Goal: Task Accomplishment & Management: Use online tool/utility

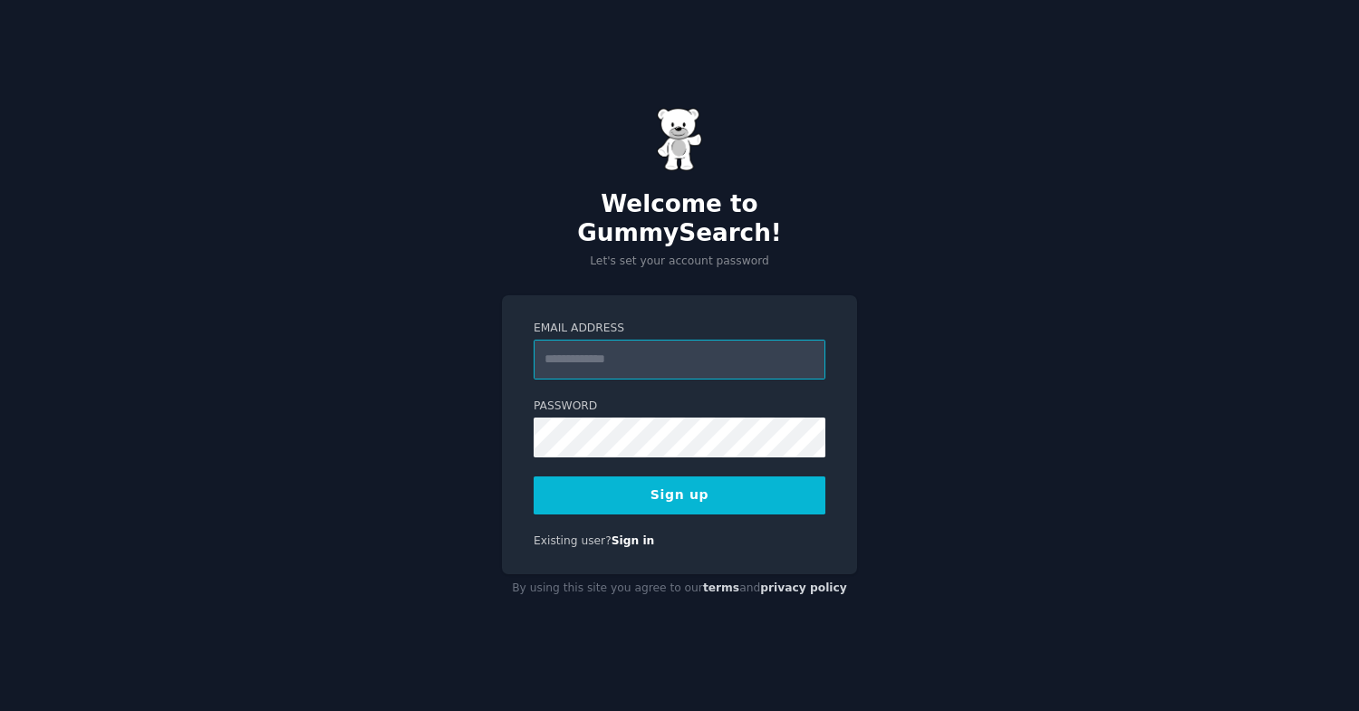
click at [698, 343] on input "Email Address" at bounding box center [680, 360] width 292 height 40
type input "**********"
click at [767, 480] on button "Sign up" at bounding box center [680, 496] width 292 height 38
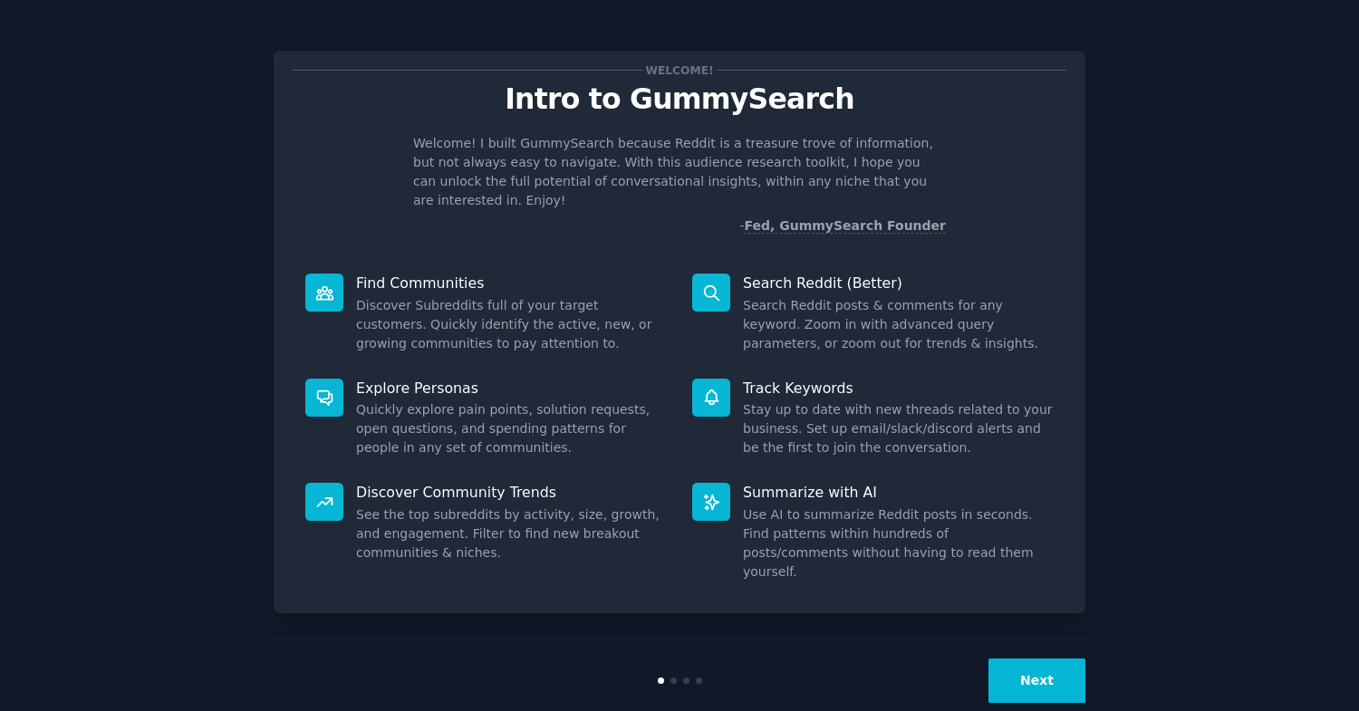
click at [1031, 659] on button "Next" at bounding box center [1037, 681] width 97 height 44
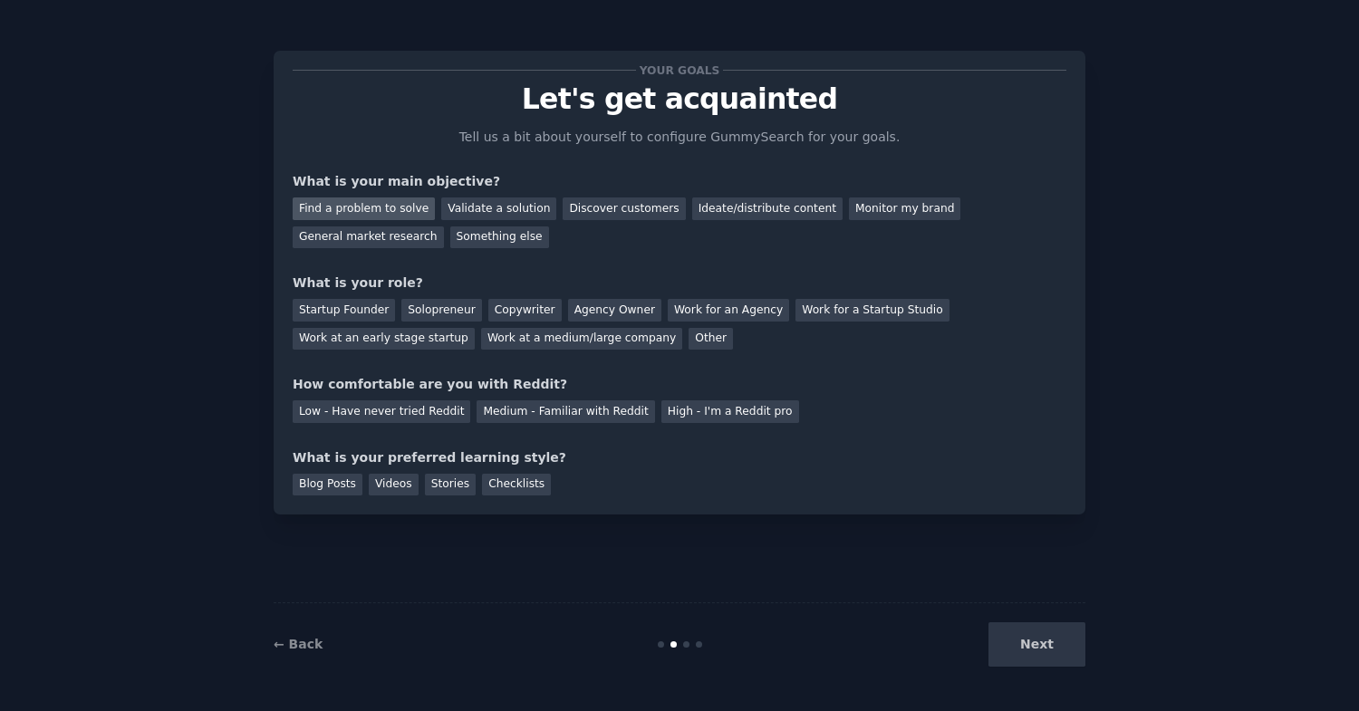
click at [367, 208] on div "Find a problem to solve" at bounding box center [364, 209] width 142 height 23
click at [354, 314] on div "Startup Founder" at bounding box center [344, 310] width 102 height 23
click at [440, 308] on div "Solopreneur" at bounding box center [441, 310] width 80 height 23
click at [367, 304] on div "Startup Founder" at bounding box center [344, 310] width 102 height 23
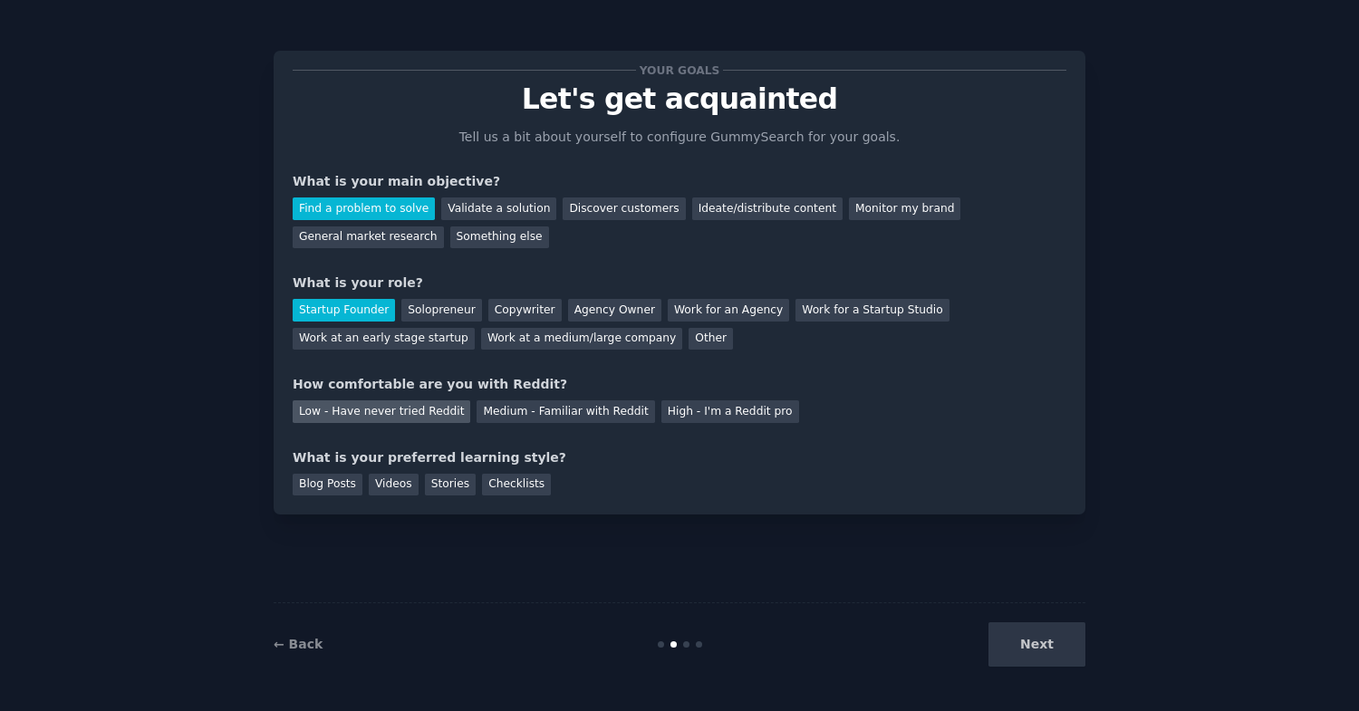
click at [420, 414] on div "Low - Have never tried Reddit" at bounding box center [382, 412] width 178 height 23
click at [517, 410] on div "Medium - Familiar with Reddit" at bounding box center [566, 412] width 178 height 23
click at [353, 410] on div "Low - Have never tried Reddit" at bounding box center [382, 412] width 178 height 23
click at [550, 413] on div "Medium - Familiar with Reddit" at bounding box center [566, 412] width 178 height 23
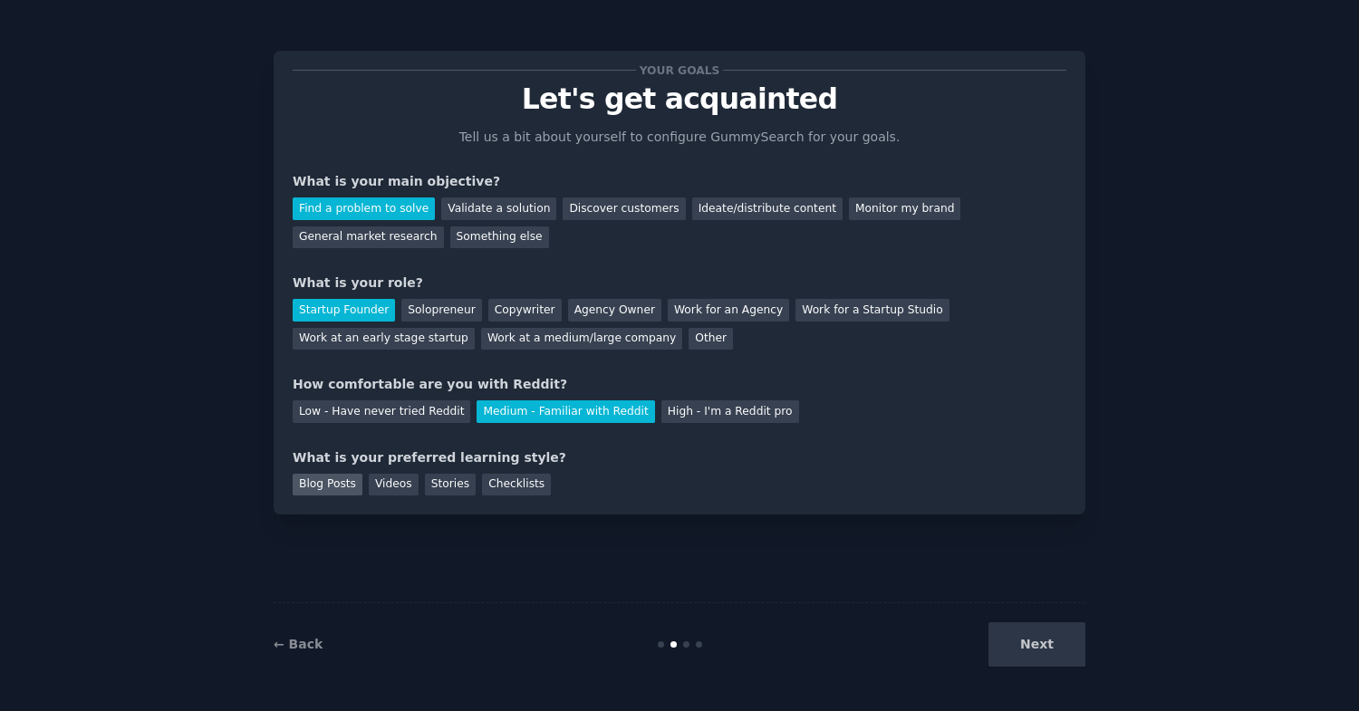
click at [351, 483] on div "Blog Posts" at bounding box center [328, 485] width 70 height 23
click at [1044, 654] on button "Next" at bounding box center [1037, 645] width 97 height 44
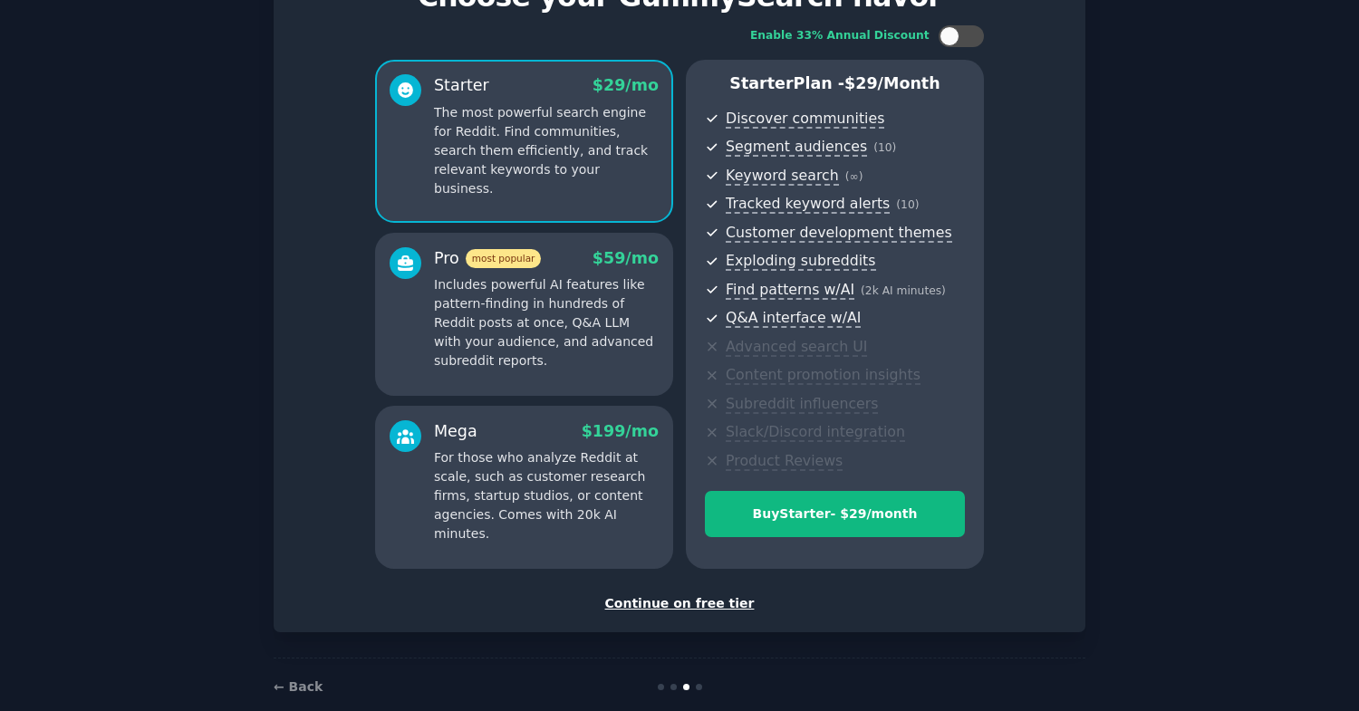
scroll to position [132, 0]
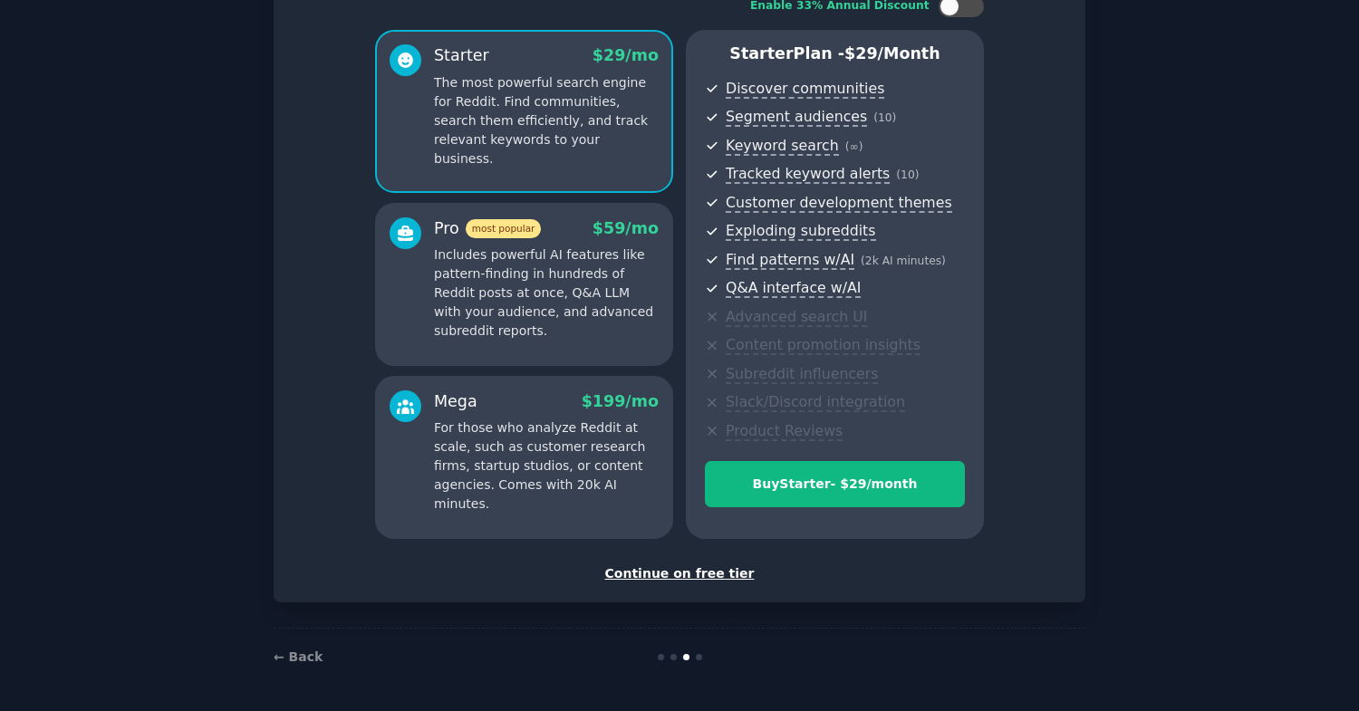
click at [667, 576] on div "Continue on free tier" at bounding box center [680, 574] width 774 height 19
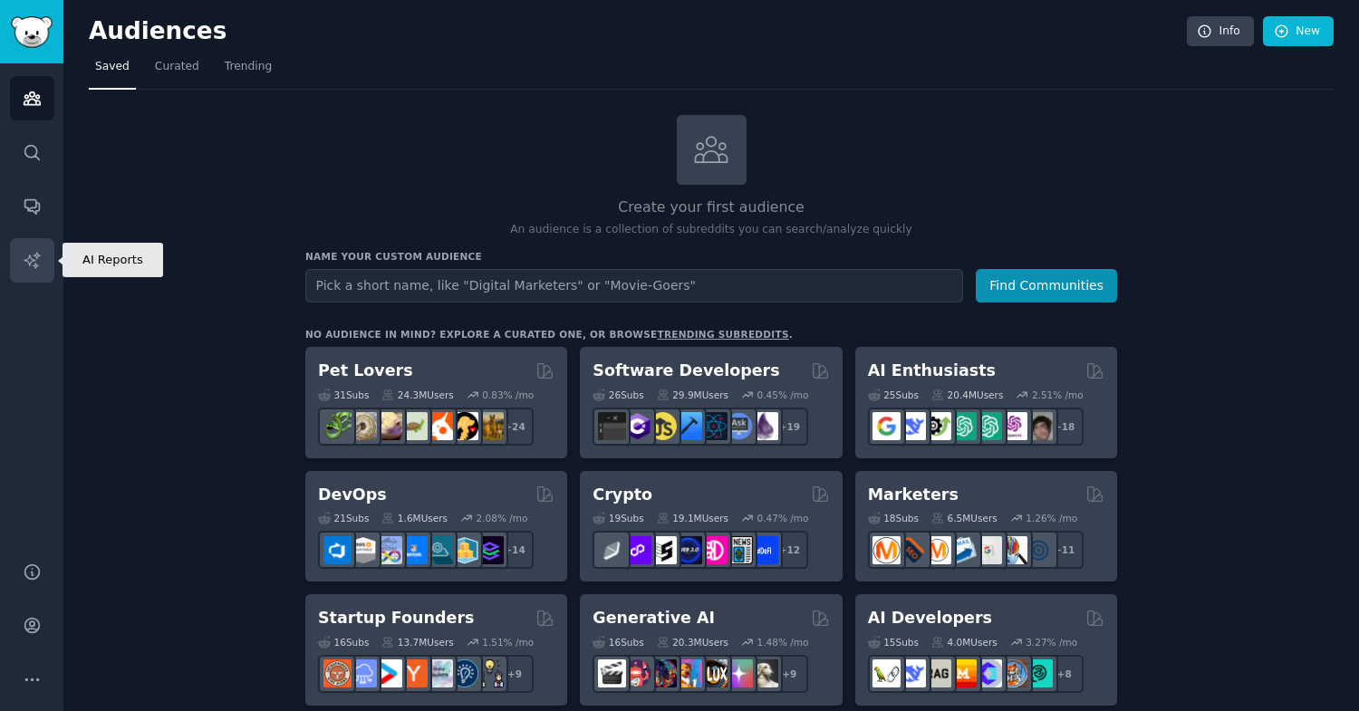
click at [36, 240] on link "AI Reports" at bounding box center [32, 260] width 44 height 44
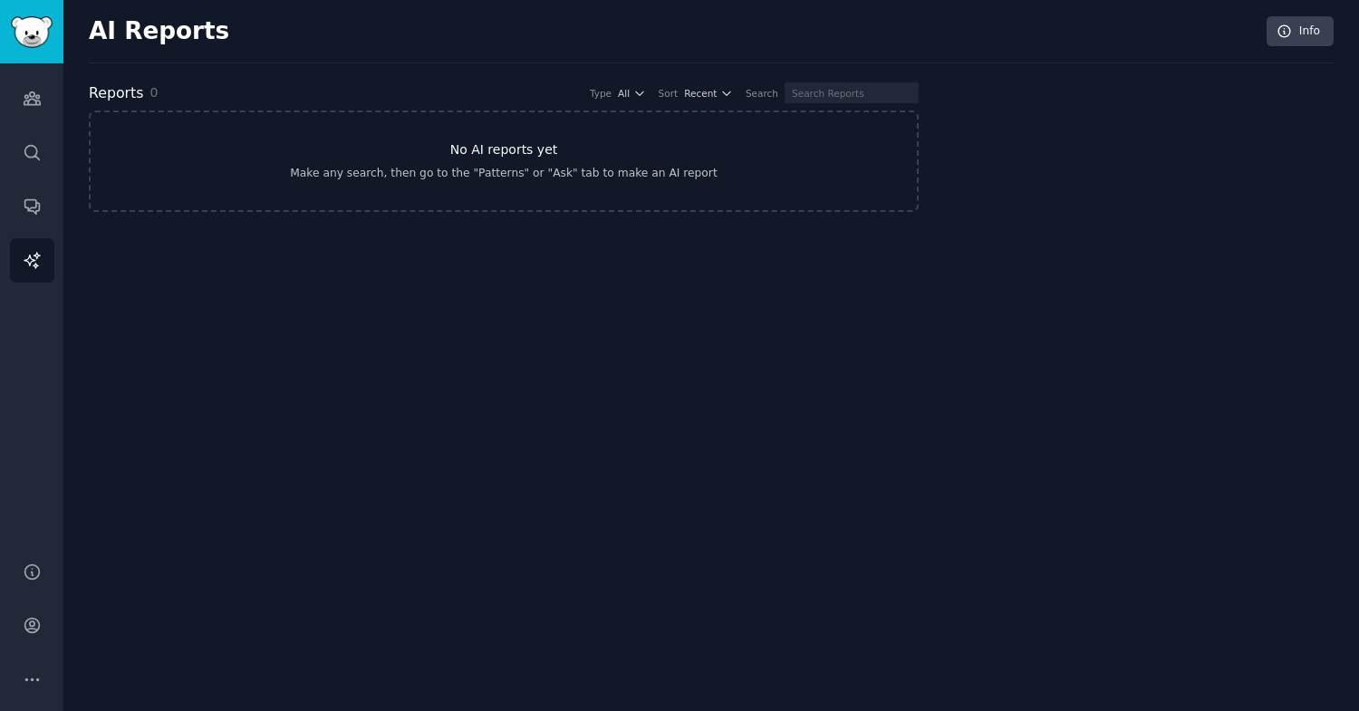
click at [594, 153] on link "No AI reports yet Make any search, then go to the "Patterns" or "Ask" tab to ma…" at bounding box center [504, 161] width 830 height 101
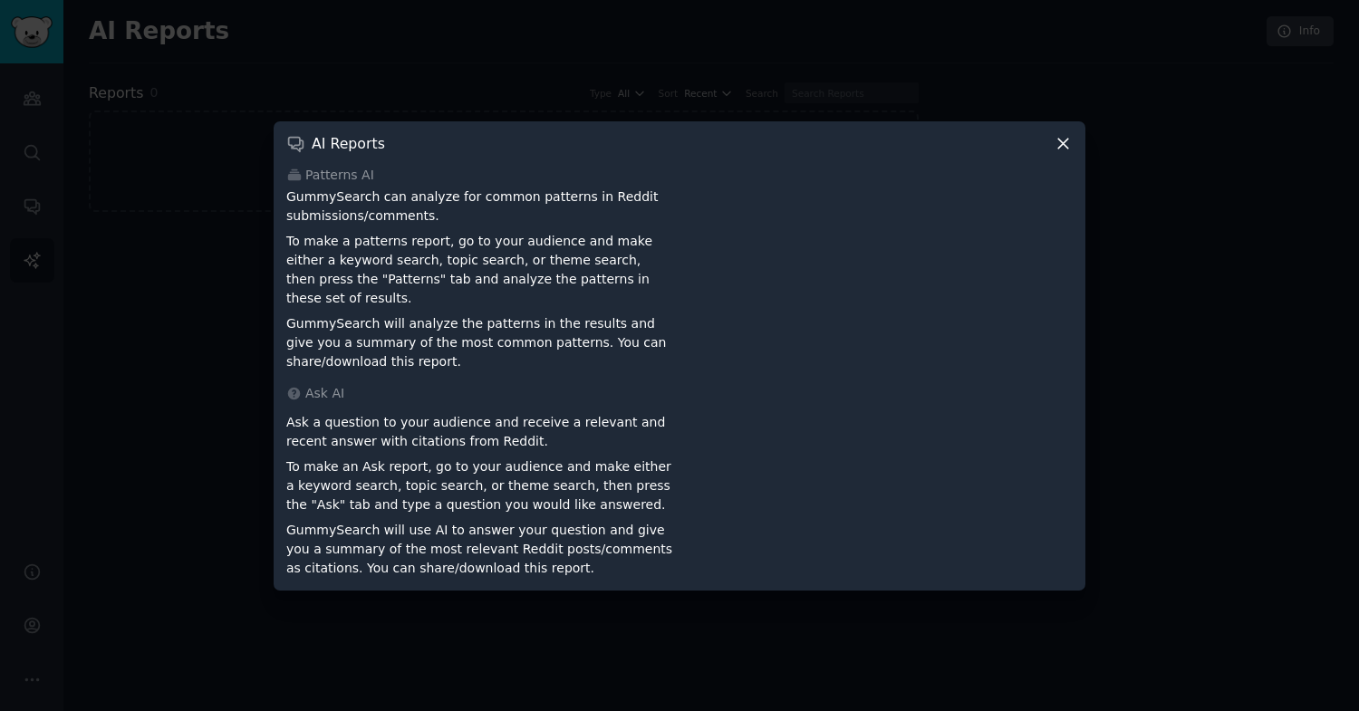
click at [398, 208] on p "GummySearch can analyze for common patterns in Reddit submissions/comments." at bounding box center [479, 207] width 387 height 38
click at [1060, 152] on icon at bounding box center [1063, 143] width 19 height 19
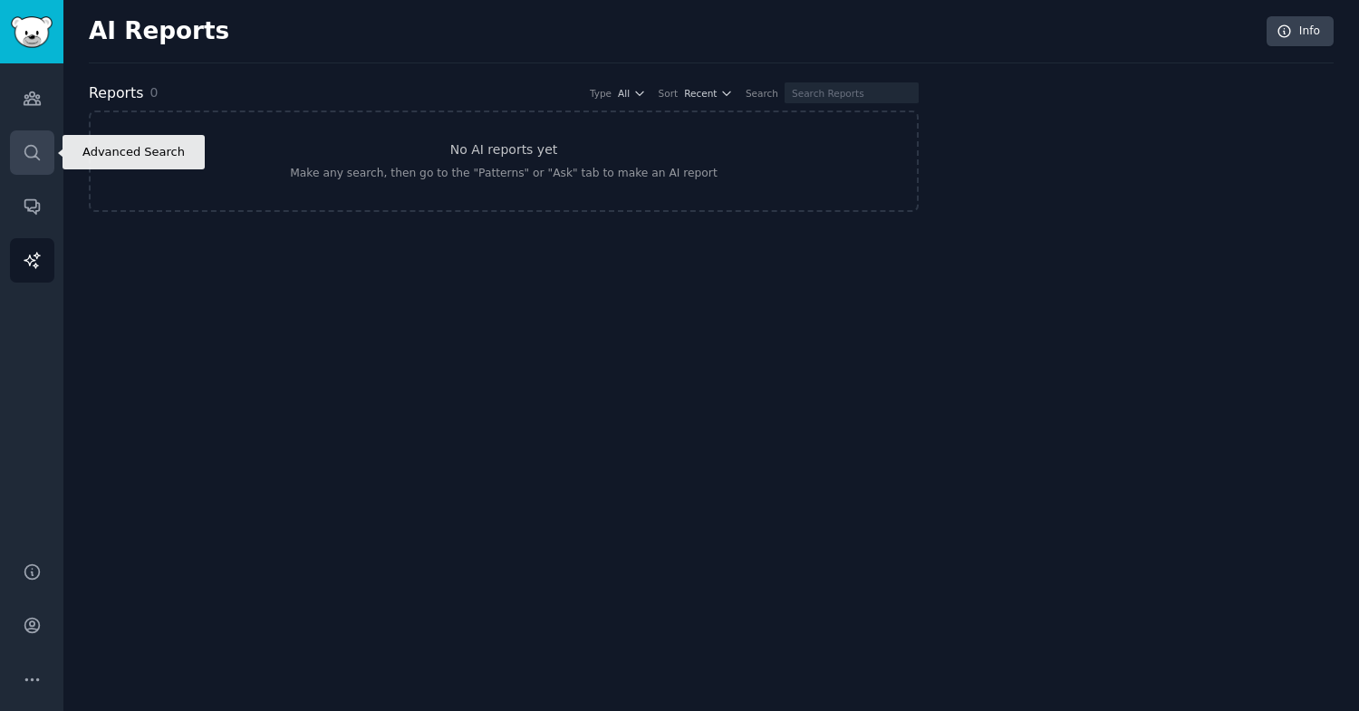
click at [24, 139] on link "Search" at bounding box center [32, 152] width 44 height 44
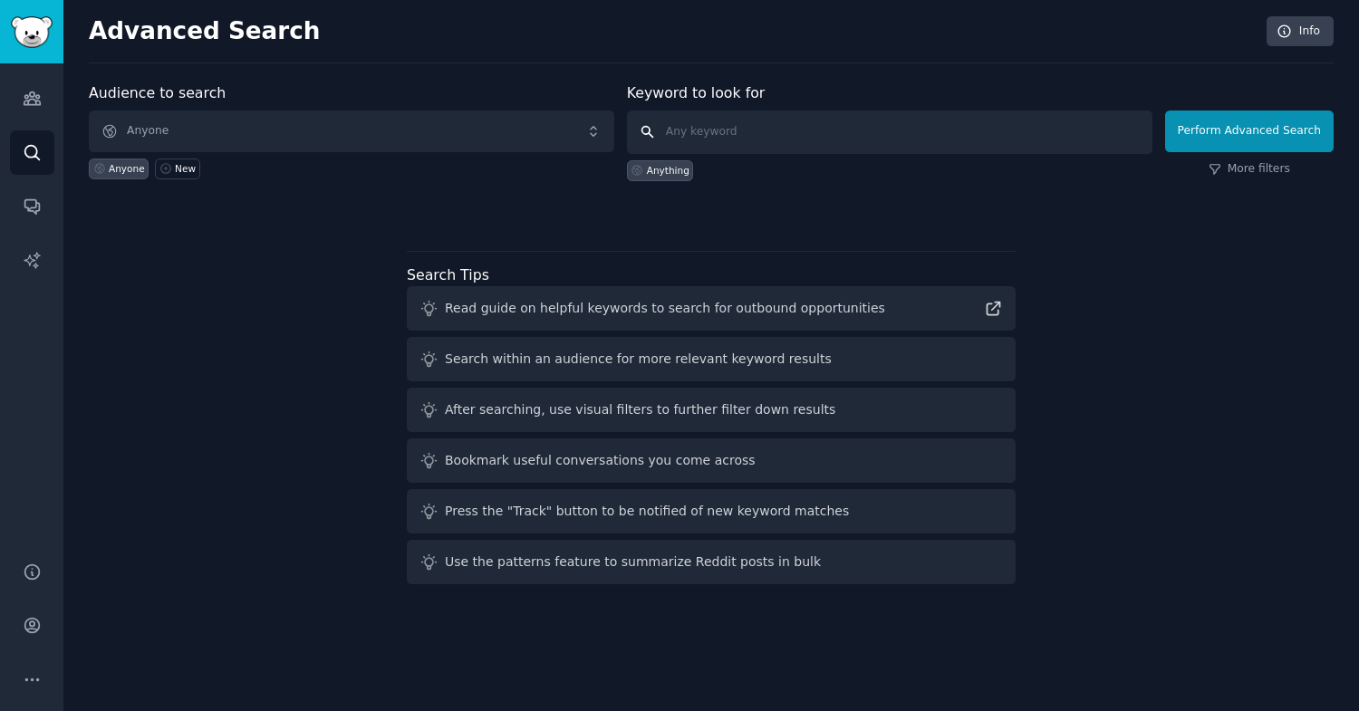
click at [713, 136] on input "text" at bounding box center [890, 132] width 526 height 43
type input "niid"
click button "Perform Advanced Search" at bounding box center [1249, 132] width 169 height 42
